Goal: Check status: Check status

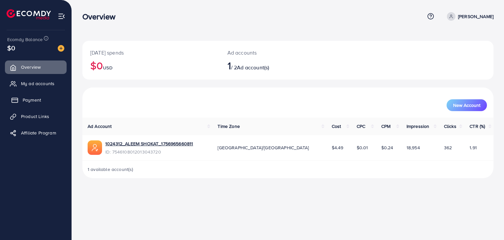
click at [37, 99] on span "Payment" at bounding box center [32, 99] width 18 height 7
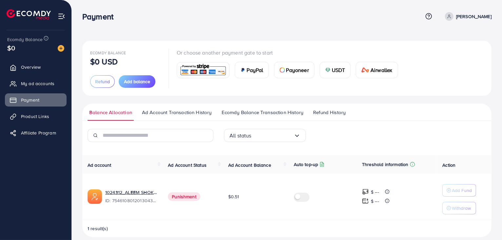
click at [327, 109] on span "Refund History" at bounding box center [329, 112] width 32 height 7
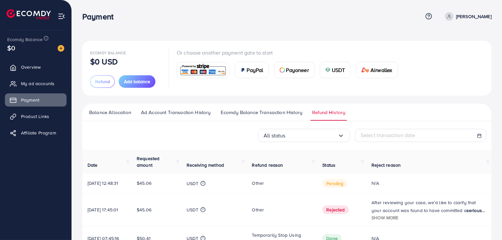
drag, startPoint x: 236, startPoint y: 112, endPoint x: 189, endPoint y: 114, distance: 47.0
click at [235, 112] on span "Ecomdy Balance Transaction History" at bounding box center [262, 112] width 82 height 7
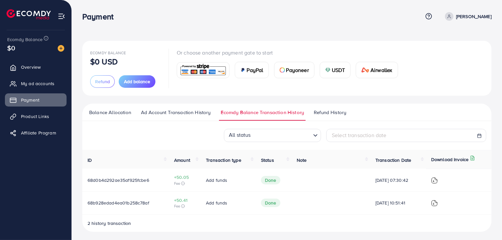
click at [184, 113] on span "Ad Account Transaction History" at bounding box center [176, 112] width 70 height 7
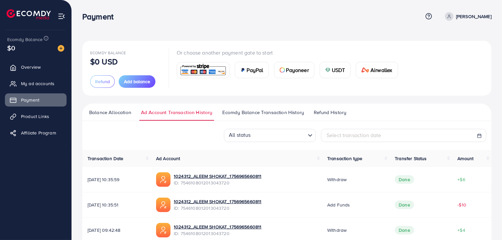
scroll to position [81, 0]
